Goal: Check status: Check status

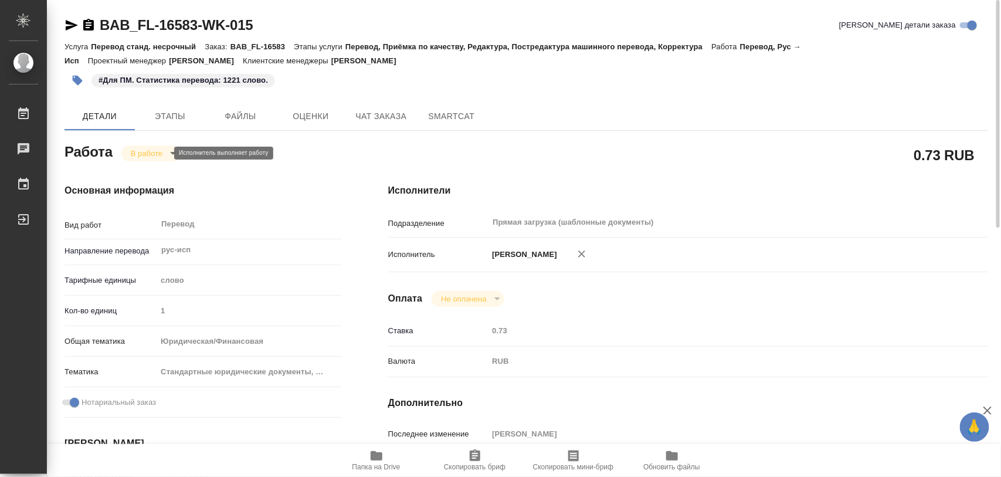
click at [148, 154] on body "🙏 .cls-1 fill:#fff; AWATERA Iglakov Maksim Работы 0 Чаты График Выйти BAB_FL-16…" at bounding box center [500, 238] width 1001 height 477
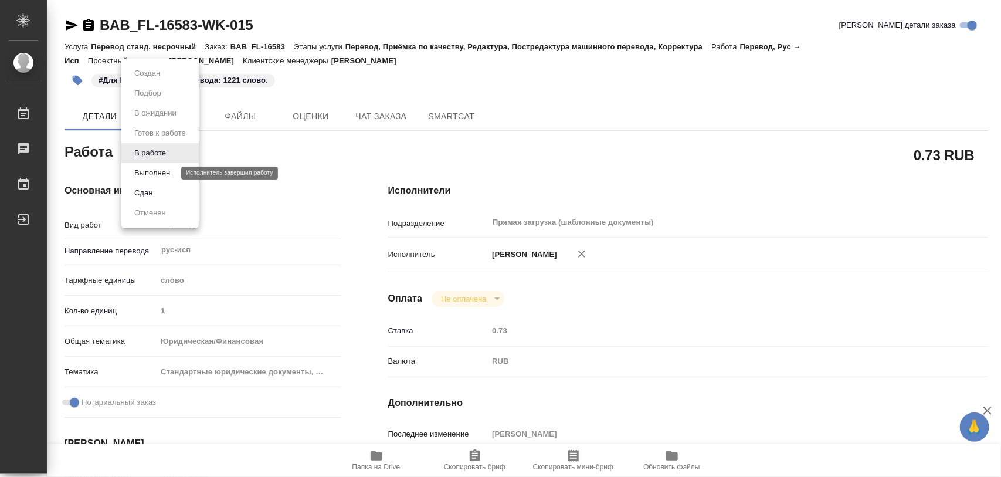
click at [157, 168] on button "Выполнен" at bounding box center [152, 173] width 43 height 13
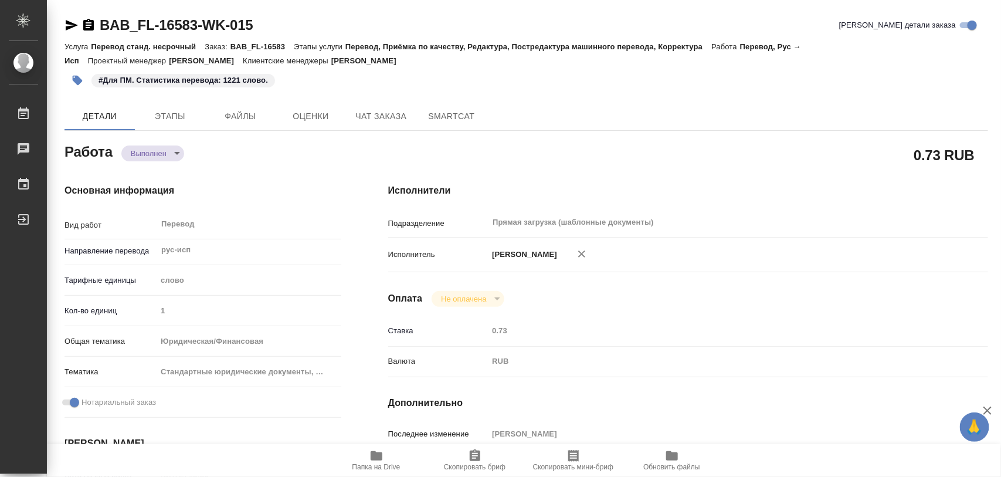
type textarea "x"
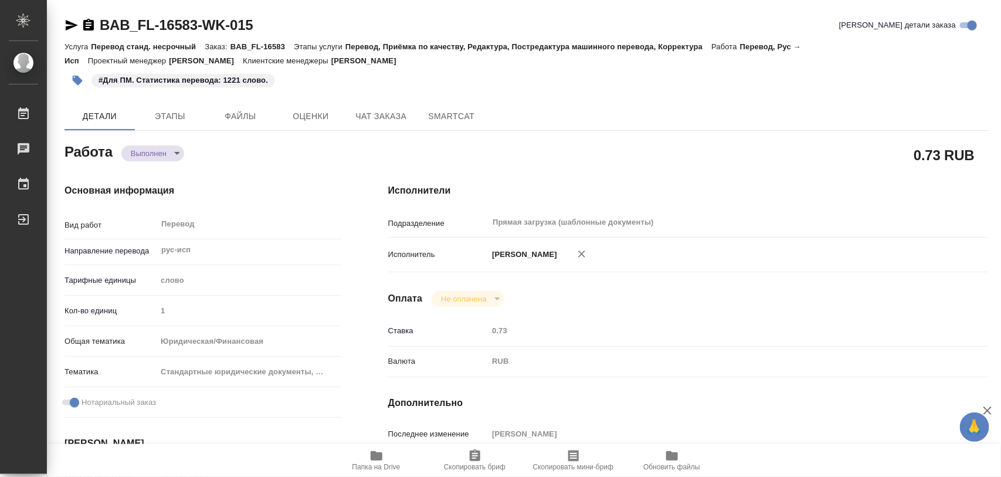
type textarea "x"
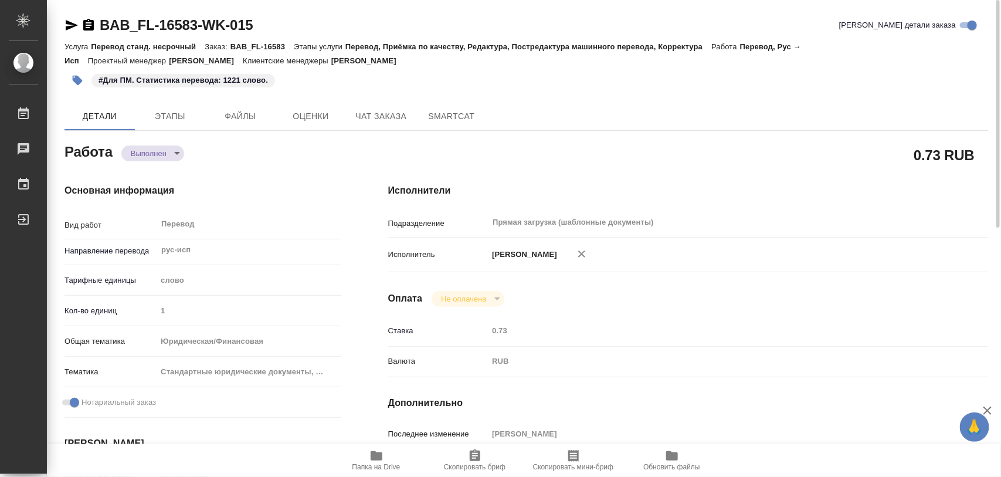
type textarea "x"
